Goal: Transaction & Acquisition: Purchase product/service

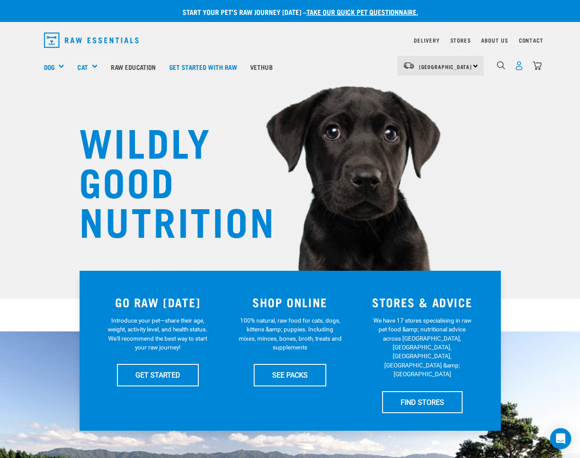
click at [519, 66] on img "dropdown navigation" at bounding box center [518, 65] width 9 height 9
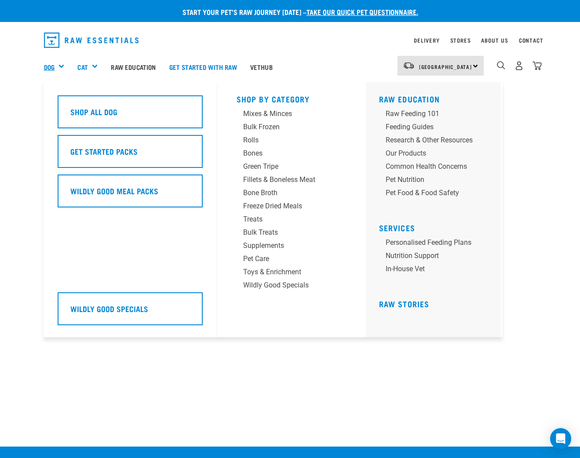
click at [50, 66] on link "Dog" at bounding box center [49, 67] width 11 height 10
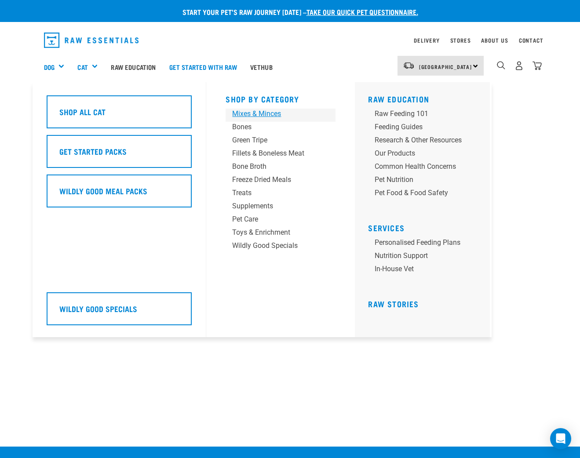
click at [265, 114] on div "Mixes & Minces" at bounding box center [273, 114] width 82 height 11
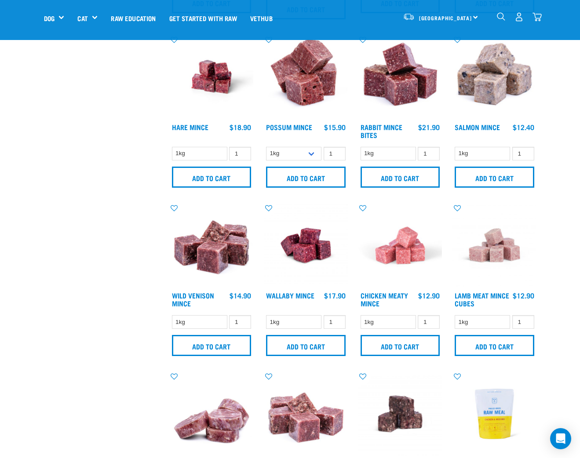
scroll to position [534, 0]
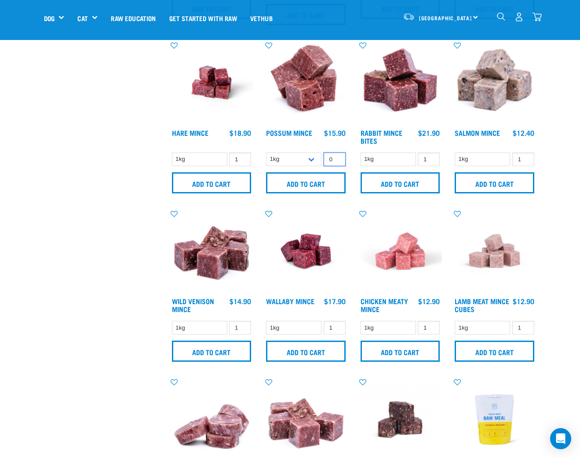
click at [335, 160] on input "0" at bounding box center [334, 160] width 22 height 14
click at [339, 157] on input "1" at bounding box center [334, 160] width 22 height 14
type input "2"
click at [339, 157] on input "2" at bounding box center [334, 160] width 22 height 14
click at [326, 178] on input "Add to cart" at bounding box center [306, 182] width 80 height 21
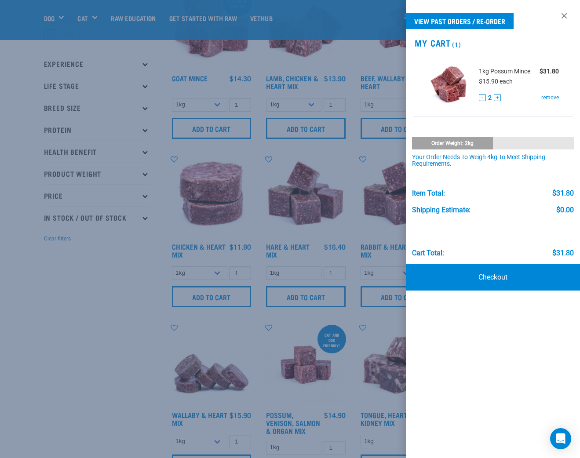
scroll to position [74, 0]
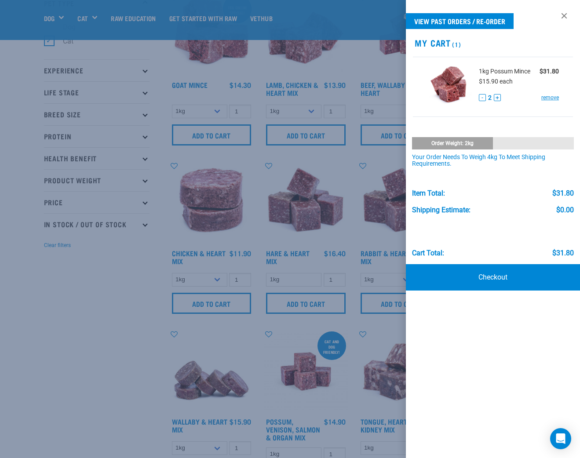
click at [135, 251] on div at bounding box center [290, 229] width 580 height 458
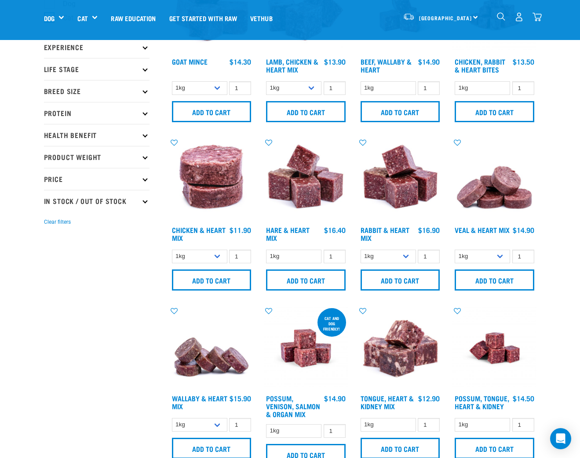
scroll to position [96, 0]
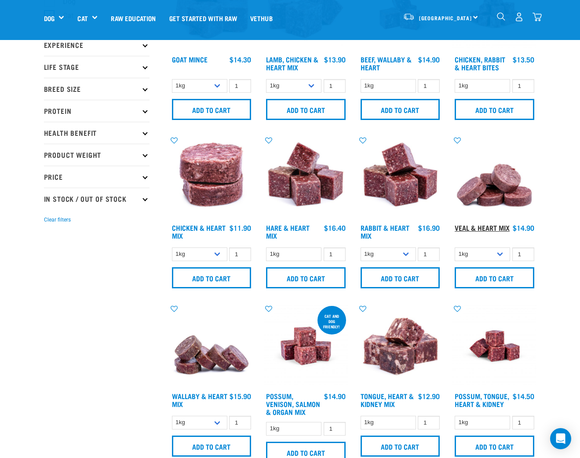
click at [488, 228] on link "Veal & Heart Mix" at bounding box center [481, 227] width 55 height 4
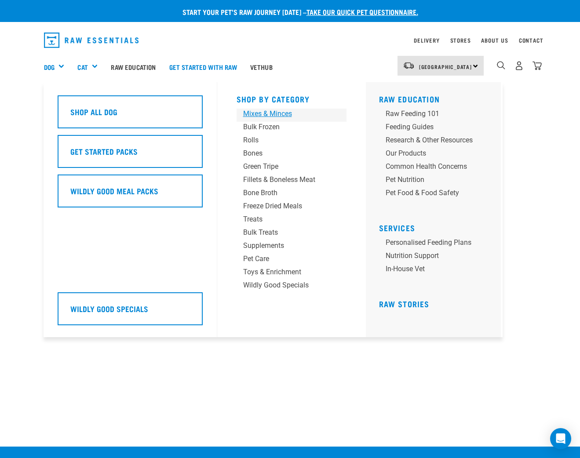
click at [272, 113] on div "Mixes & Minces" at bounding box center [284, 114] width 82 height 11
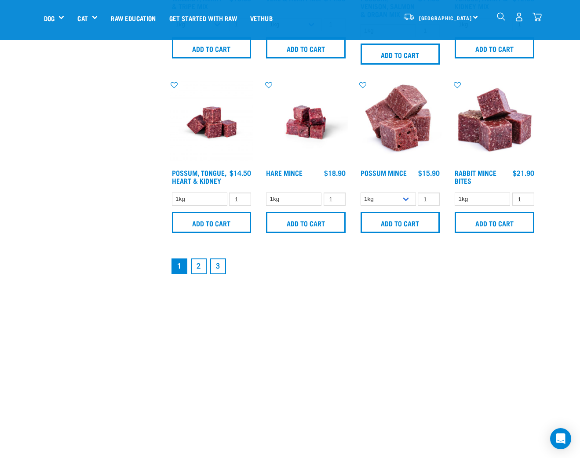
scroll to position [1190, 0]
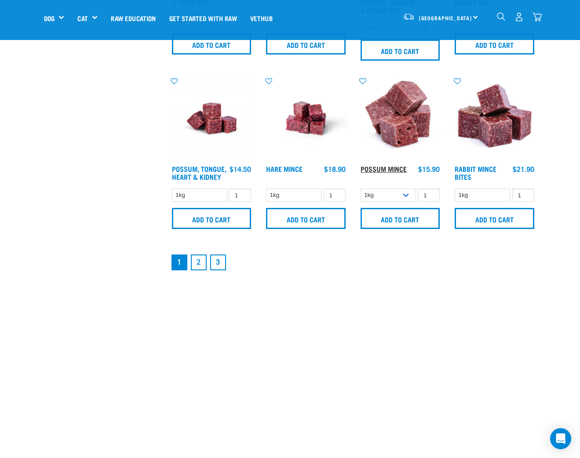
click at [385, 169] on link "Possum Mince" at bounding box center [383, 169] width 46 height 4
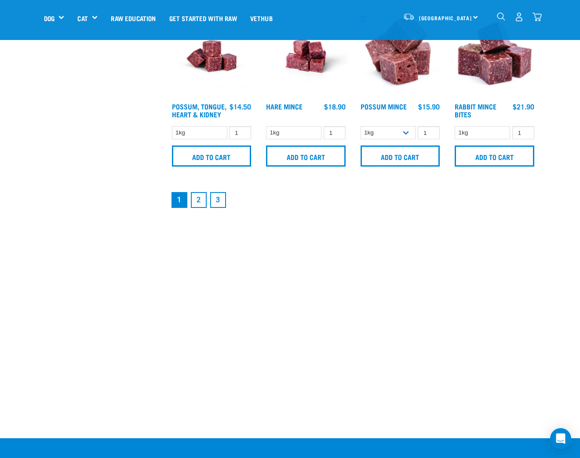
click at [398, 167] on div "Possum Mince" at bounding box center [400, 93] width 94 height 168
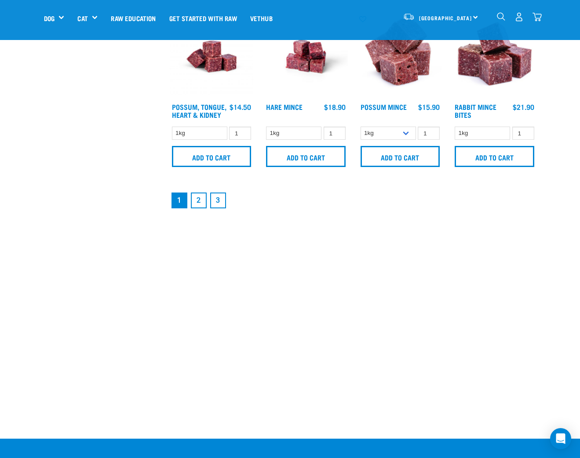
scroll to position [1253, 0]
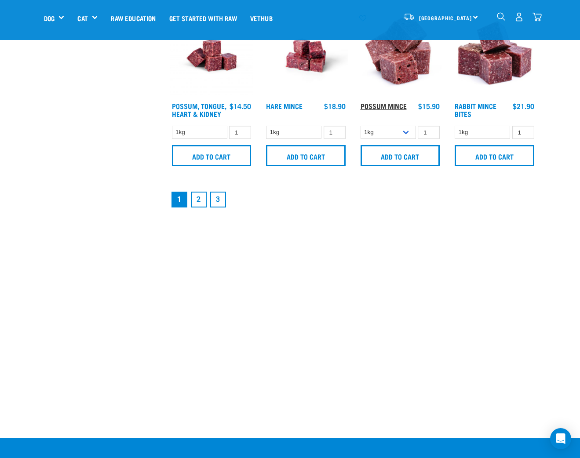
click at [399, 106] on link "Possum Mince" at bounding box center [383, 106] width 46 height 4
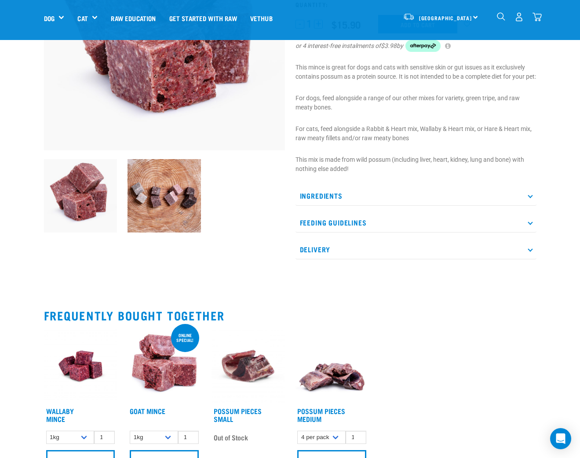
scroll to position [157, 0]
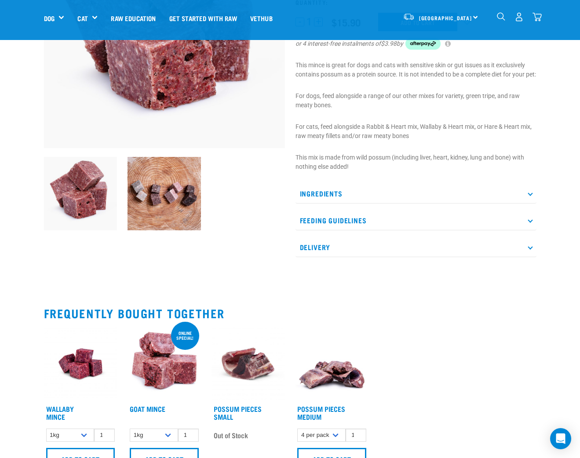
click at [528, 196] on icon at bounding box center [529, 193] width 5 height 5
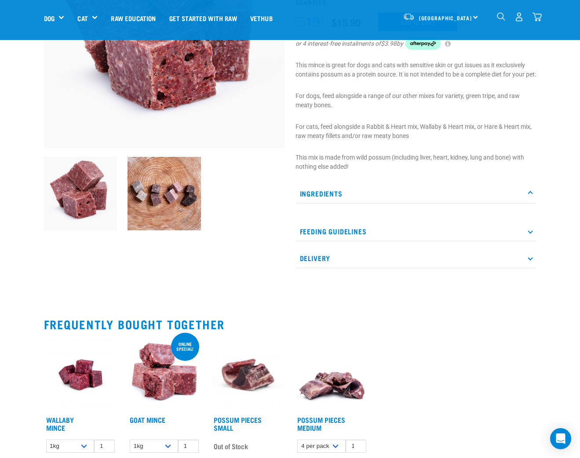
click at [531, 234] on icon at bounding box center [529, 231] width 5 height 5
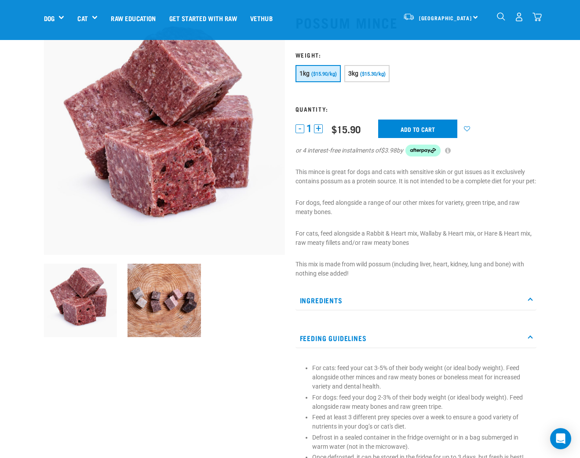
scroll to position [0, 0]
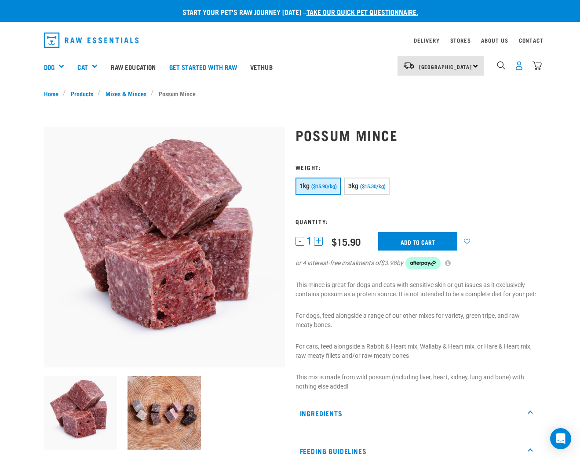
click at [518, 68] on img "dropdown navigation" at bounding box center [518, 65] width 9 height 9
click at [317, 241] on button "+" at bounding box center [318, 241] width 9 height 9
click at [421, 243] on input "Add to cart" at bounding box center [417, 241] width 79 height 18
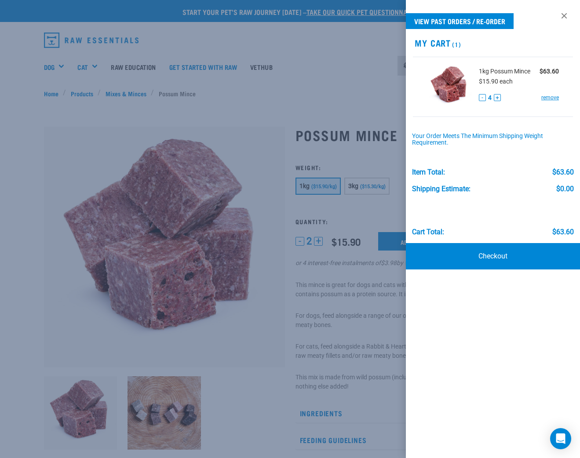
click at [483, 97] on button "-" at bounding box center [482, 97] width 7 height 7
click at [372, 95] on div at bounding box center [290, 229] width 580 height 458
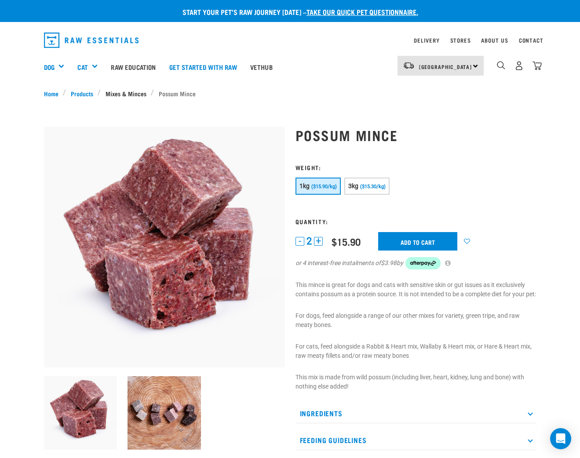
click at [120, 91] on link "Mixes & Minces" at bounding box center [126, 93] width 50 height 9
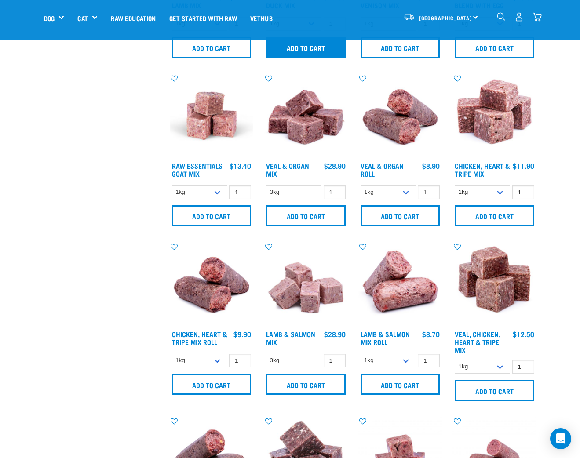
scroll to position [333, 0]
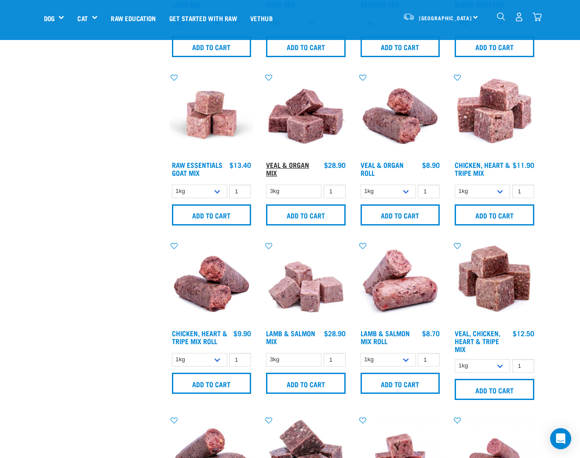
click at [288, 163] on link "Veal & Organ Mix" at bounding box center [287, 169] width 43 height 12
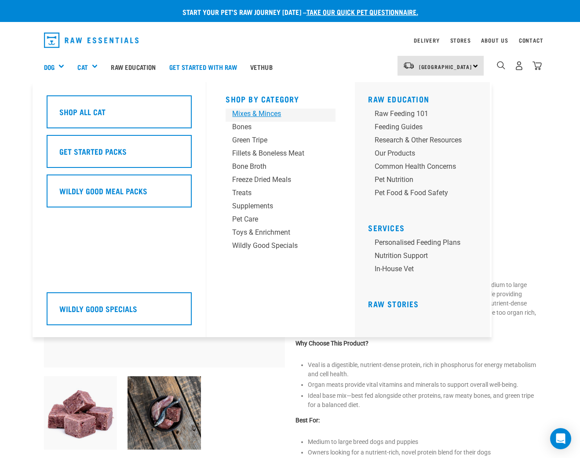
click at [270, 115] on div "Mixes & Minces" at bounding box center [273, 114] width 82 height 11
click at [270, 113] on div "Mixes & Minces" at bounding box center [273, 114] width 82 height 11
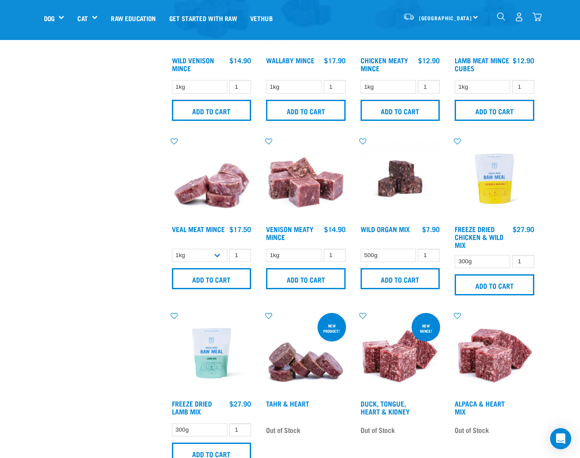
scroll to position [780, 0]
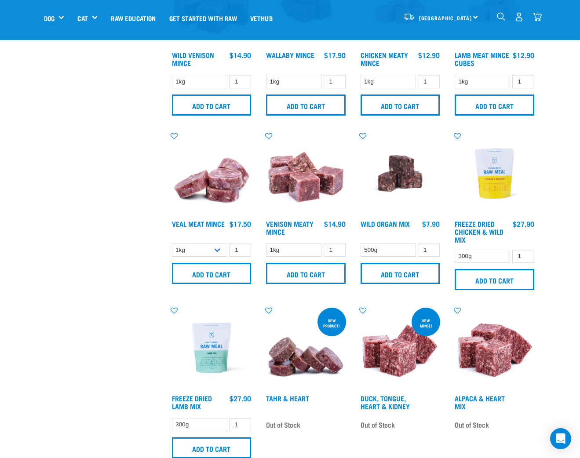
click at [216, 194] on img at bounding box center [212, 173] width 84 height 84
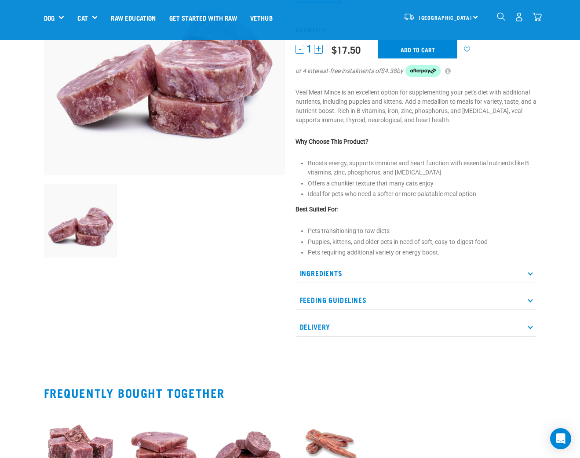
scroll to position [117, 0]
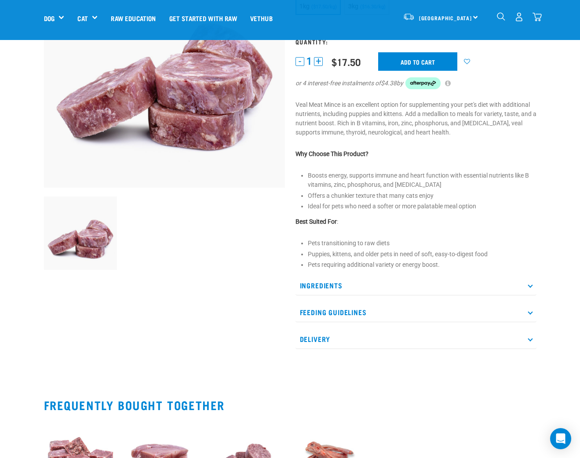
click at [531, 286] on icon at bounding box center [529, 285] width 5 height 5
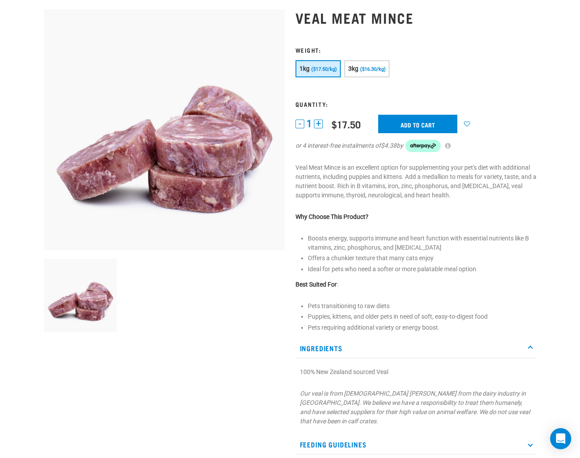
scroll to position [0, 0]
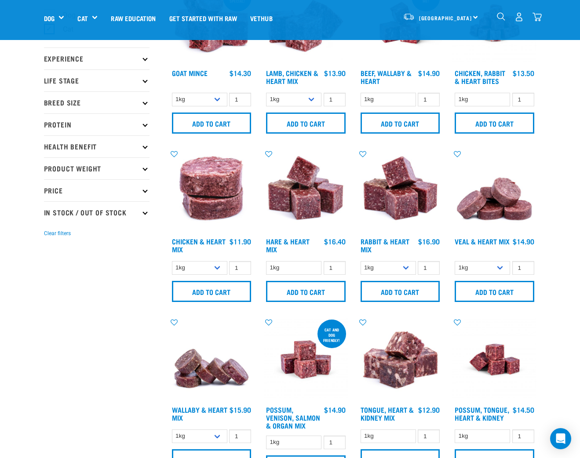
scroll to position [103, 0]
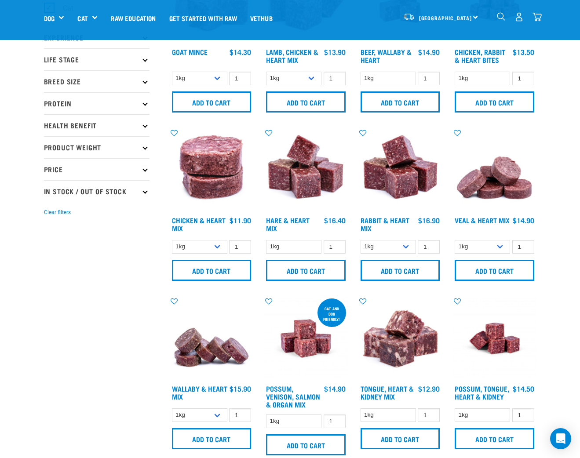
click at [489, 183] on img at bounding box center [494, 170] width 84 height 84
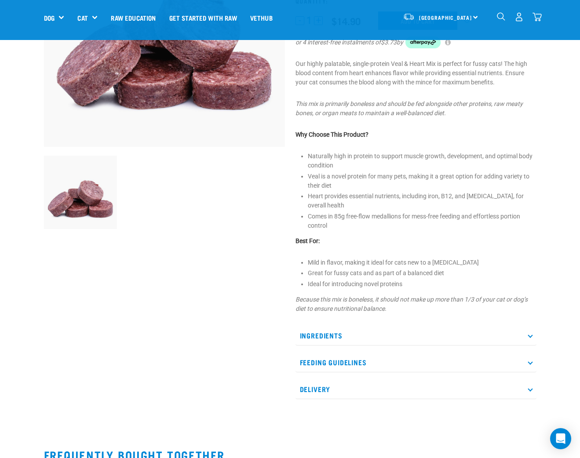
scroll to position [160, 0]
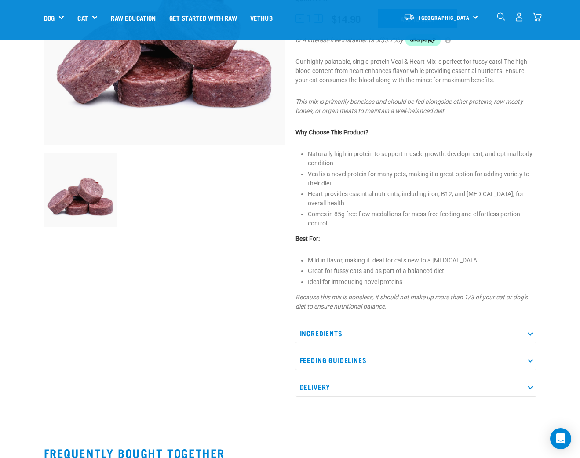
click at [530, 331] on icon at bounding box center [529, 333] width 5 height 5
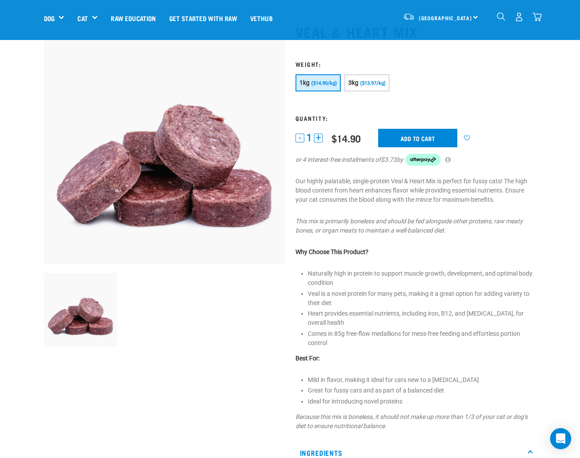
scroll to position [0, 0]
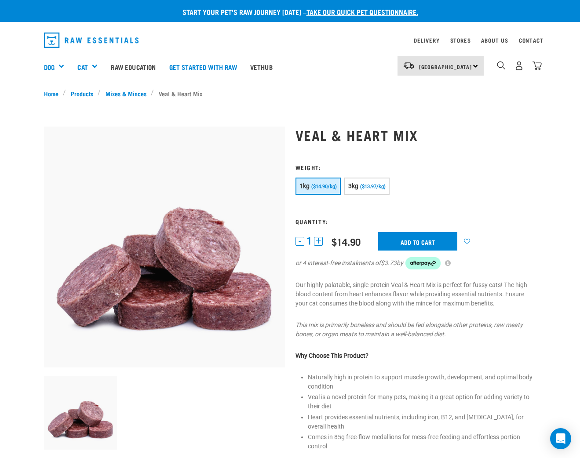
click at [319, 243] on button "+" at bounding box center [318, 241] width 9 height 9
click at [432, 240] on input "Add to cart" at bounding box center [417, 241] width 79 height 18
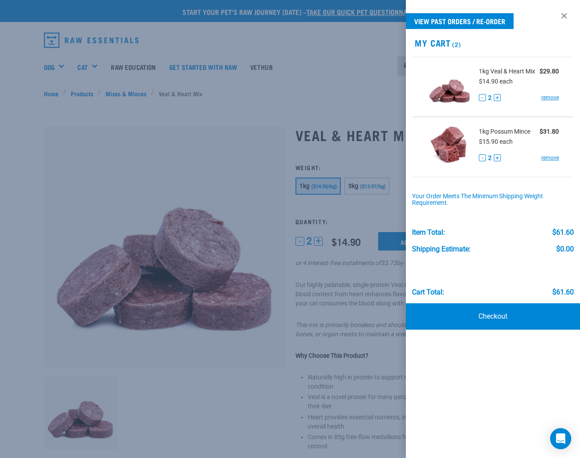
click at [496, 353] on div "View past orders / re-order My Cart (2) 1kg Veal & Heart Mix $29.80 $14.90 each…" at bounding box center [493, 229] width 174 height 458
click at [308, 57] on div at bounding box center [290, 229] width 580 height 458
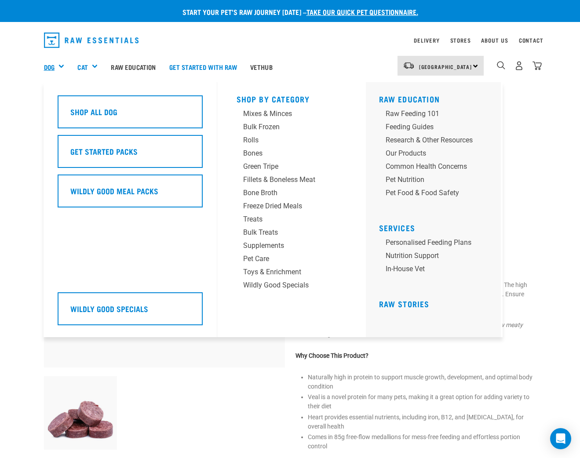
click at [48, 65] on link "Dog" at bounding box center [49, 67] width 11 height 10
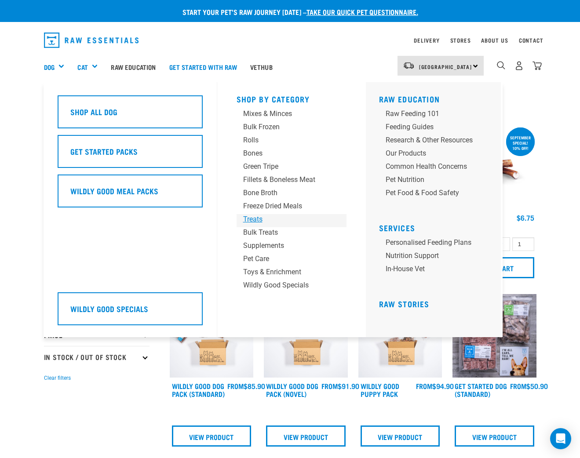
click at [258, 218] on div "Treats" at bounding box center [284, 219] width 82 height 11
click at [257, 218] on div "Treats" at bounding box center [284, 219] width 82 height 11
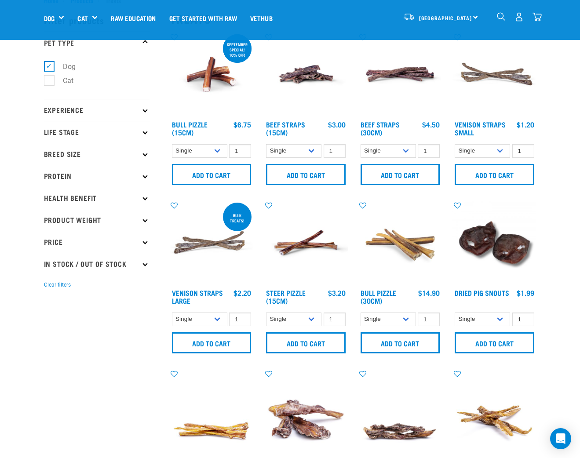
scroll to position [30, 0]
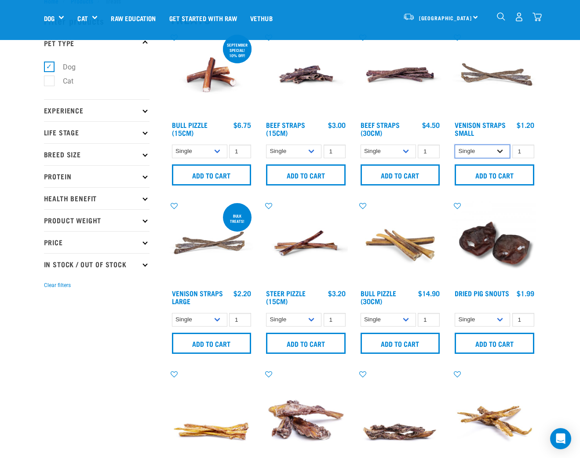
click at [501, 152] on select "Single 10 per pack 25 per pack" at bounding box center [481, 152] width 55 height 14
click at [500, 150] on select "Single 10 per pack 25 per pack" at bounding box center [481, 152] width 55 height 14
select select "699401"
click at [501, 178] on input "Add to cart" at bounding box center [494, 174] width 80 height 21
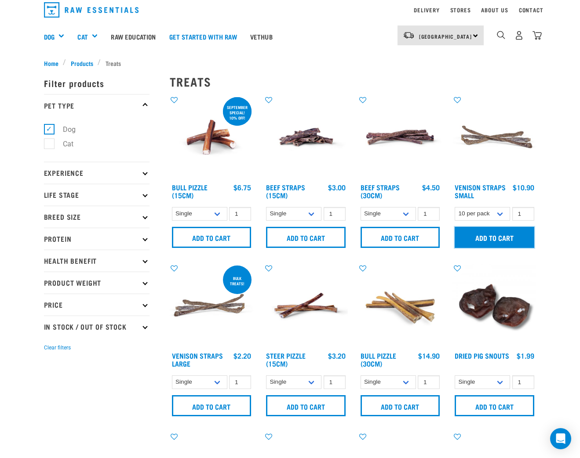
scroll to position [0, 0]
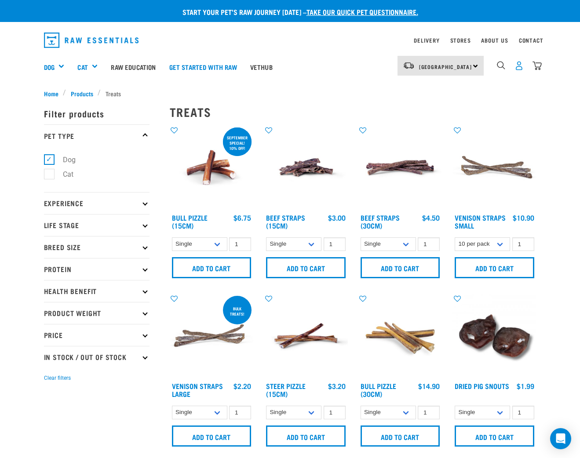
click at [518, 66] on img "dropdown navigation" at bounding box center [518, 65] width 9 height 9
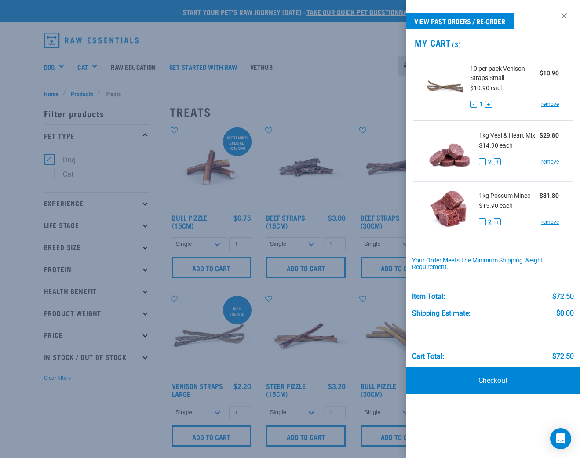
click at [363, 194] on div at bounding box center [290, 229] width 580 height 458
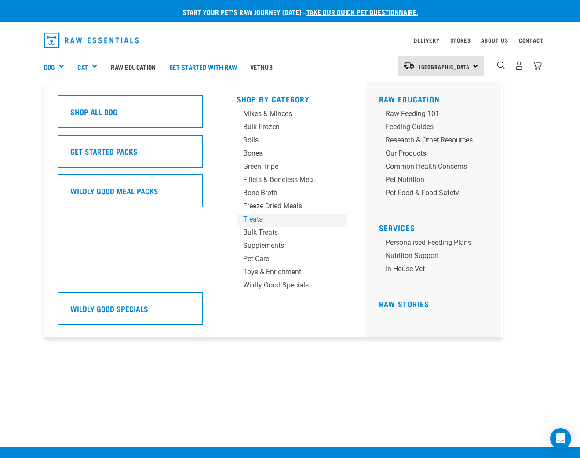
click at [252, 220] on div "Treats" at bounding box center [284, 219] width 82 height 11
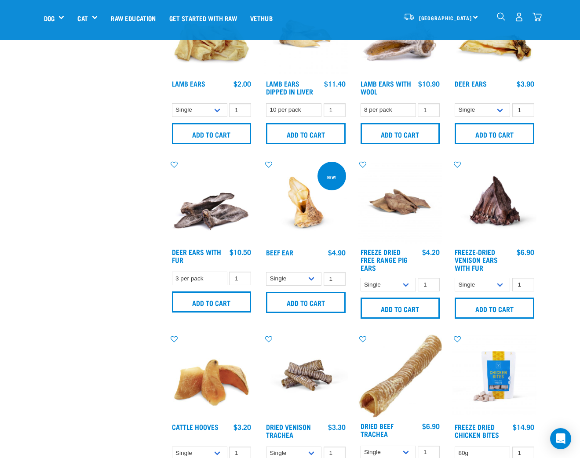
scroll to position [605, 0]
